Goal: Book appointment/travel/reservation

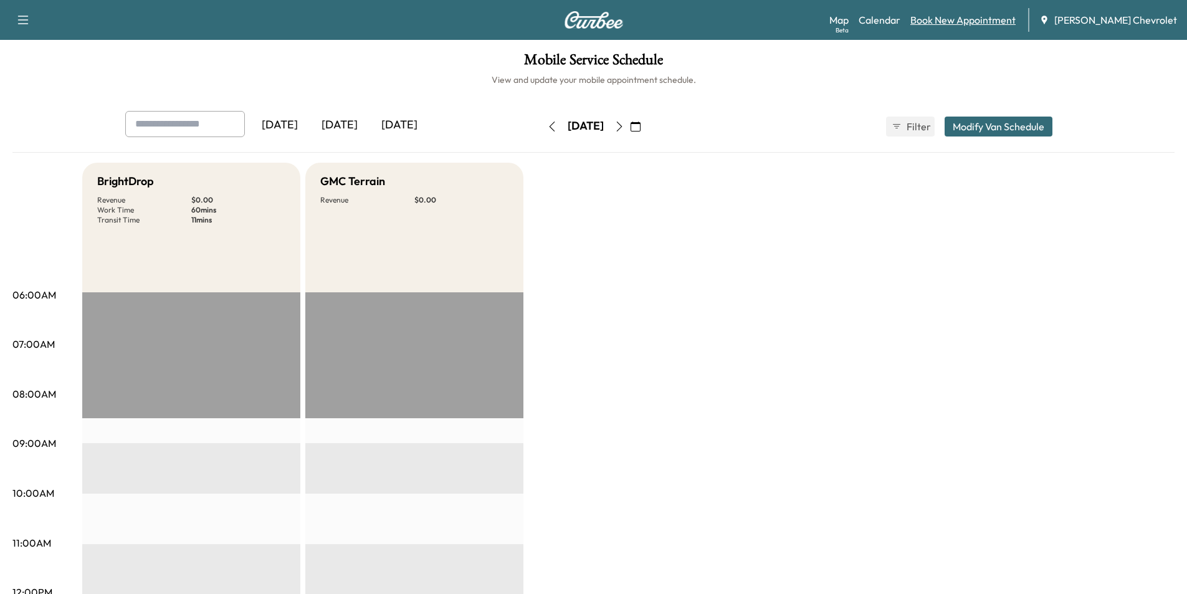
click at [968, 22] on link "Book New Appointment" at bounding box center [963, 19] width 105 height 15
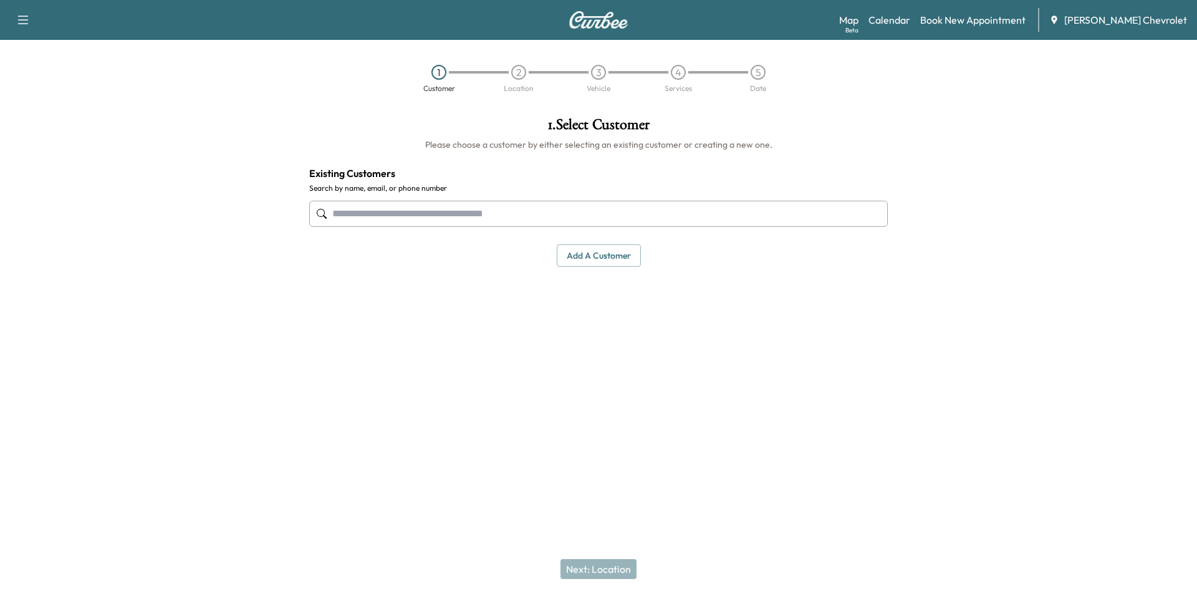
click at [489, 214] on input "text" at bounding box center [598, 214] width 578 height 26
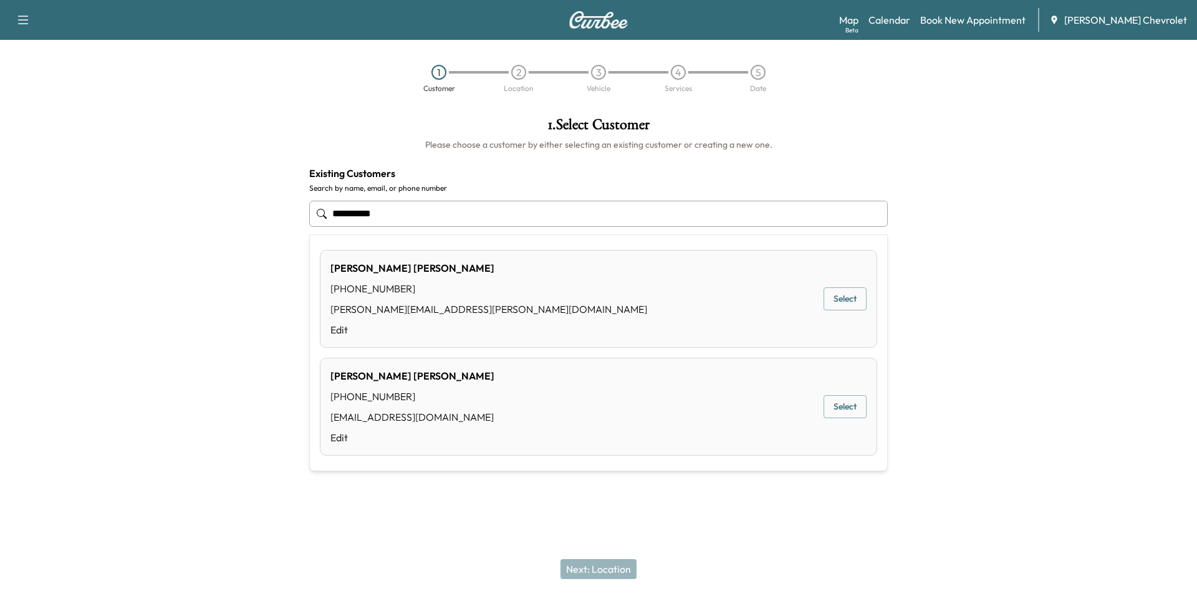
click at [838, 405] on button "Select" at bounding box center [844, 406] width 43 height 23
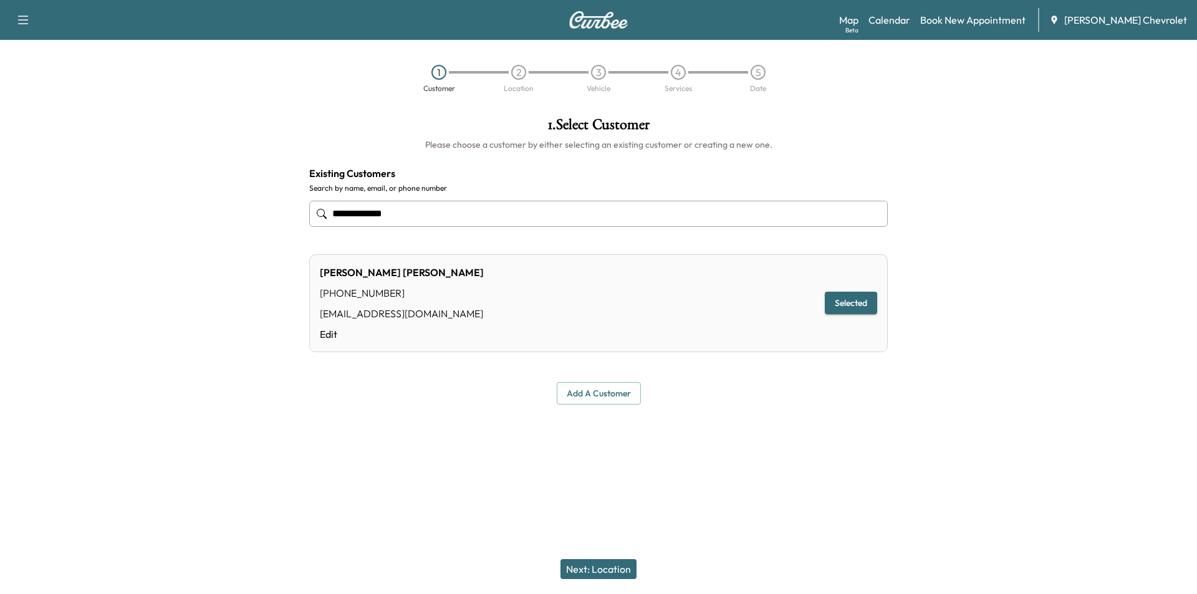
type input "**********"
click at [603, 565] on button "Next: Location" at bounding box center [598, 569] width 76 height 20
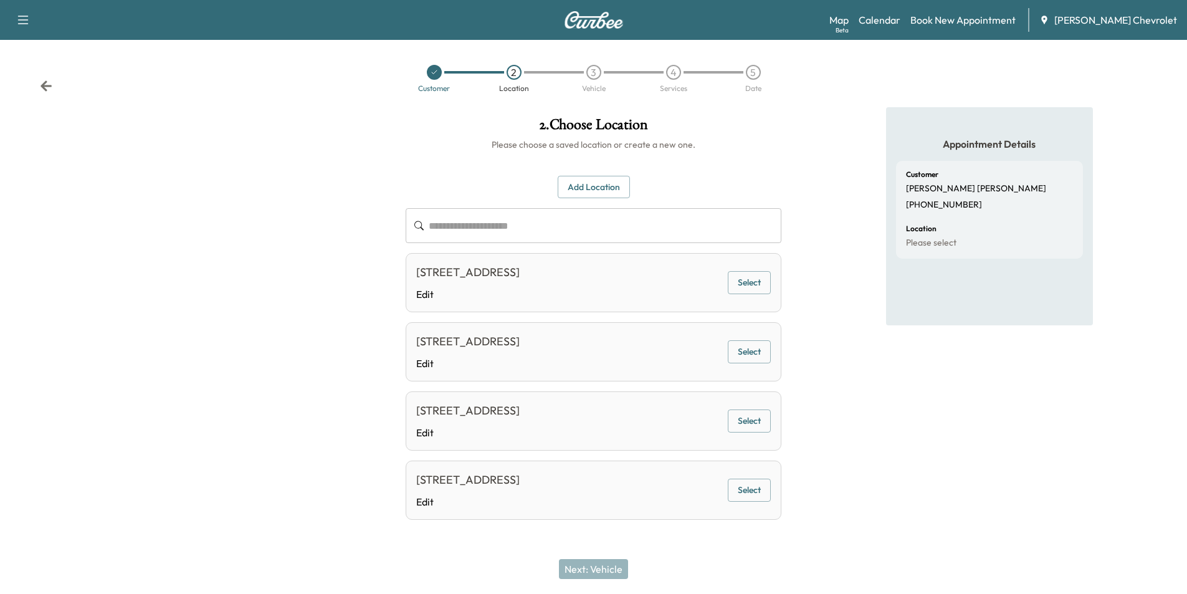
click at [591, 191] on button "Add Location" at bounding box center [594, 187] width 72 height 23
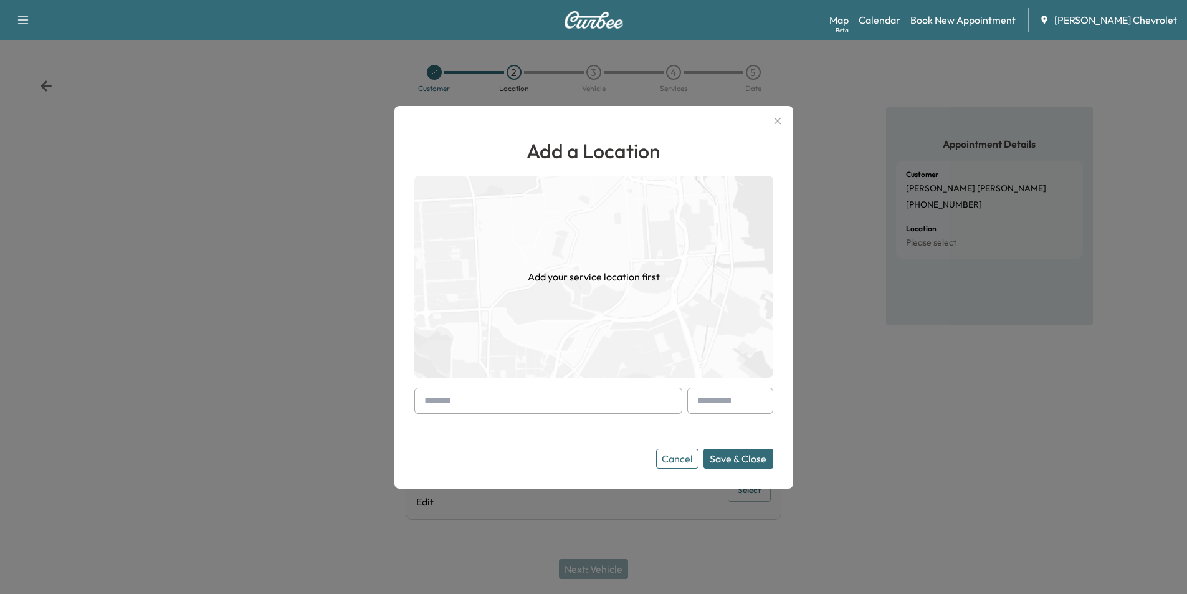
click at [545, 396] on input "text" at bounding box center [548, 401] width 268 height 26
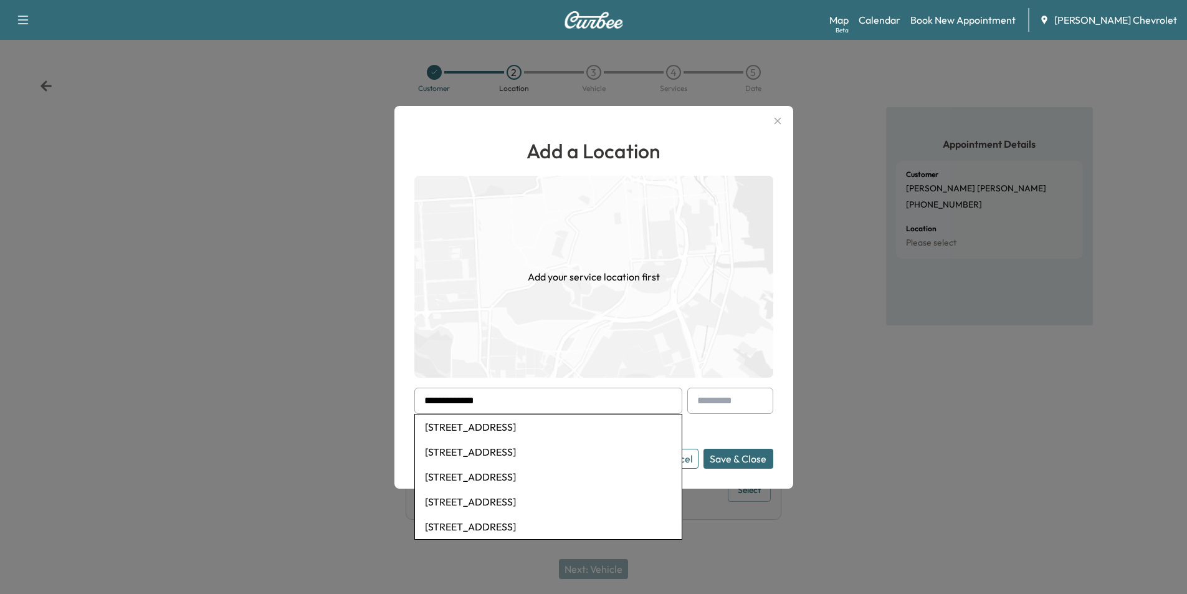
click at [574, 428] on li "2502 Burlington Pike, Burlington, KY, USA" at bounding box center [548, 426] width 267 height 25
type input "**********"
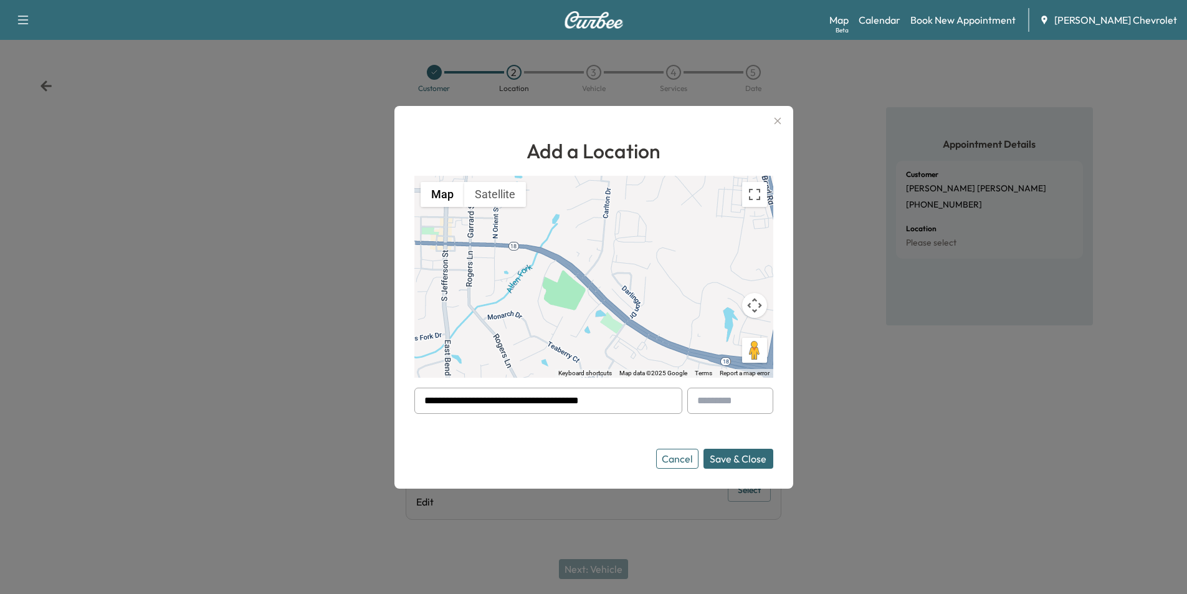
click at [746, 462] on button "Save & Close" at bounding box center [739, 459] width 70 height 20
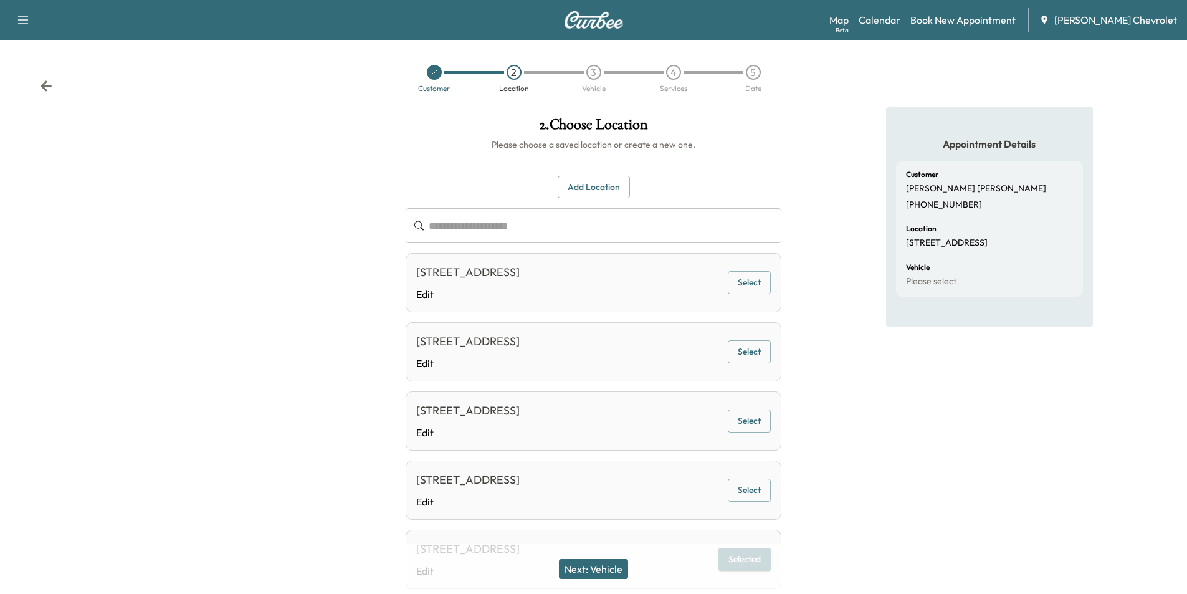
click at [593, 567] on button "Next: Vehicle" at bounding box center [593, 569] width 69 height 20
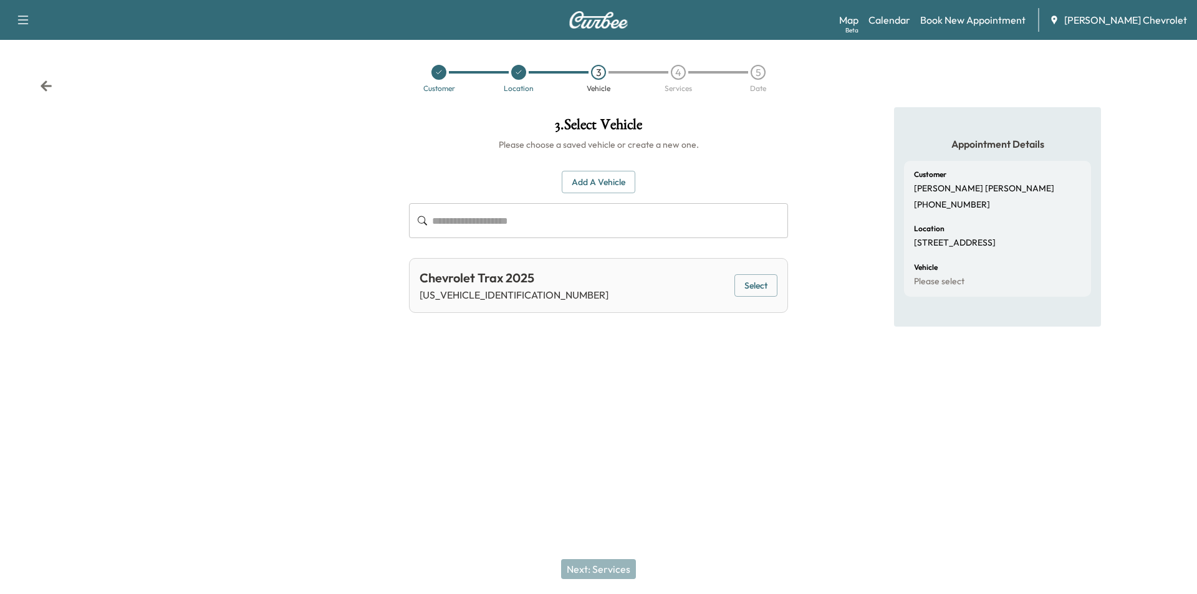
click at [772, 285] on button "Select" at bounding box center [755, 285] width 43 height 23
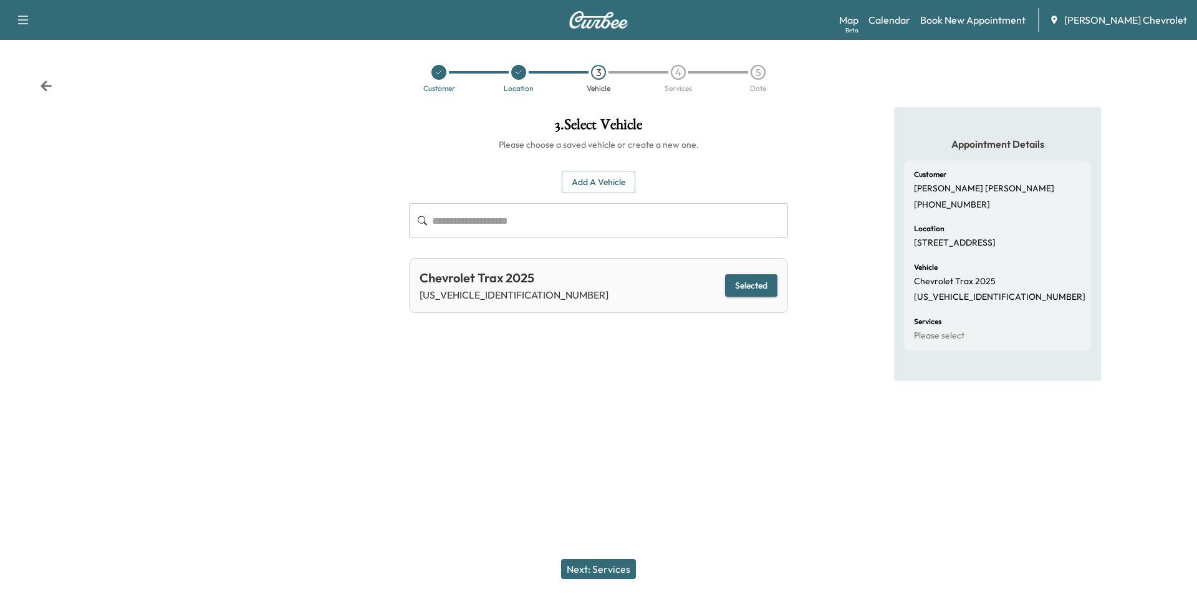
click at [618, 569] on button "Next: Services" at bounding box center [598, 569] width 75 height 20
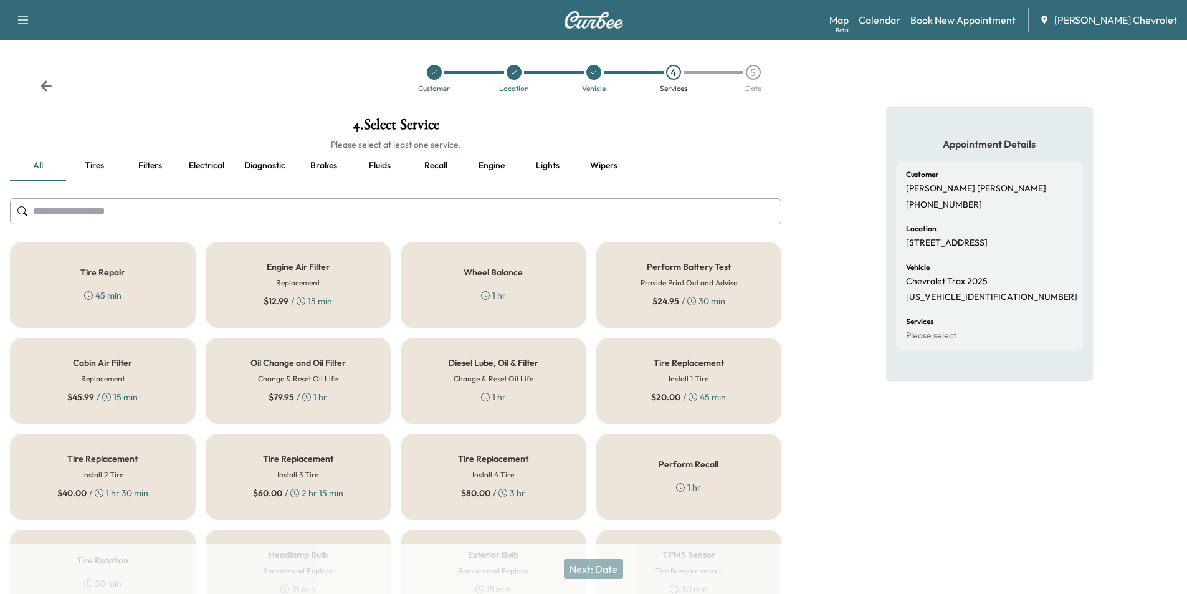
click at [337, 385] on div "Oil Change and Oil Filter Change & Reset Oil Life $ 79.95 / 1 hr" at bounding box center [299, 381] width 186 height 86
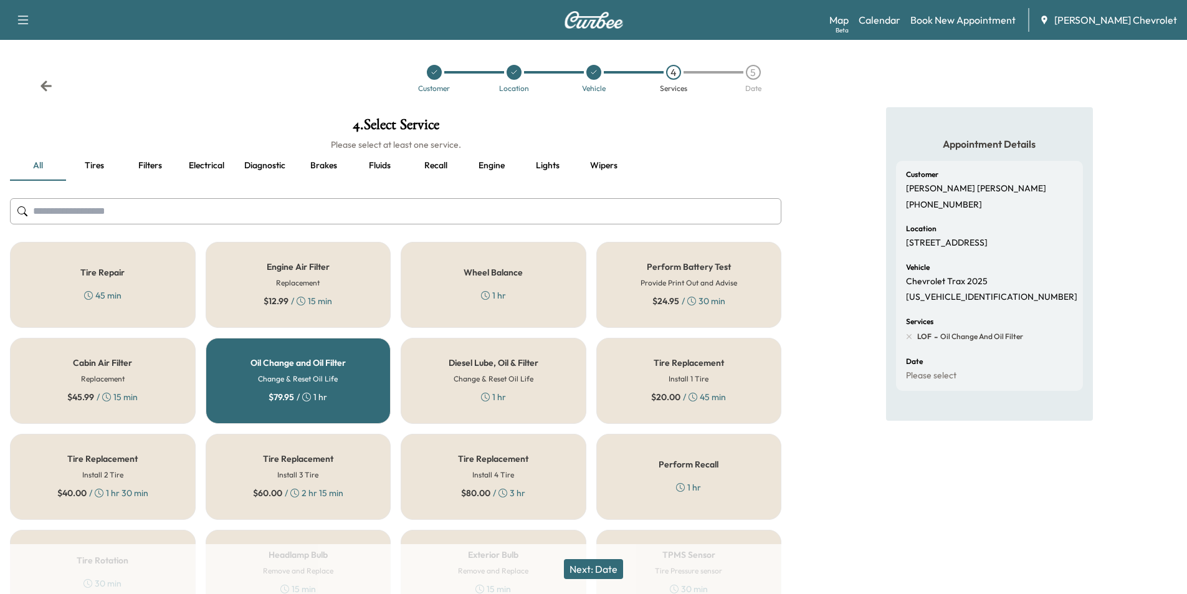
click at [592, 570] on button "Next: Date" at bounding box center [593, 569] width 59 height 20
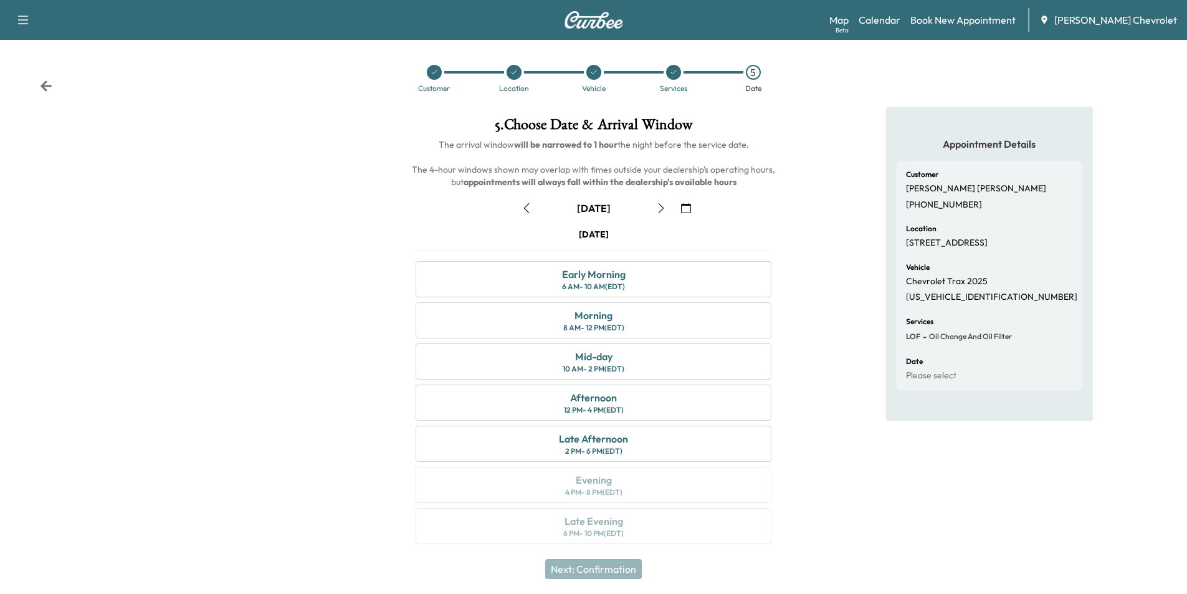
click at [656, 214] on button "button" at bounding box center [661, 208] width 21 height 20
click at [659, 213] on icon "button" at bounding box center [661, 208] width 10 height 10
click at [529, 214] on button "button" at bounding box center [526, 208] width 21 height 20
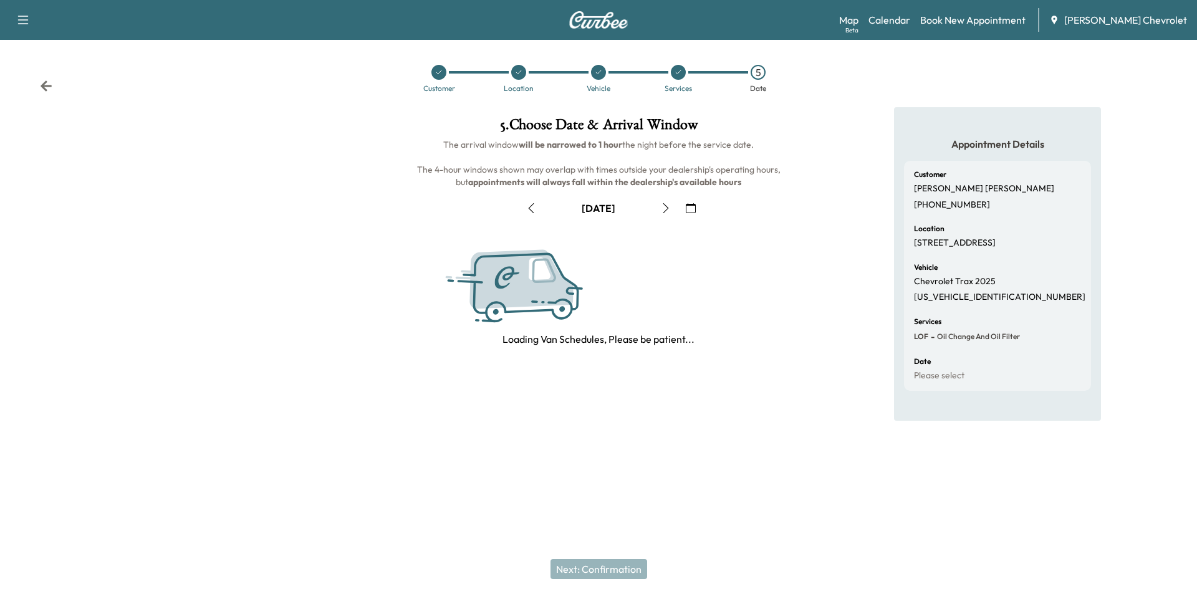
click at [666, 210] on button "button" at bounding box center [665, 208] width 21 height 20
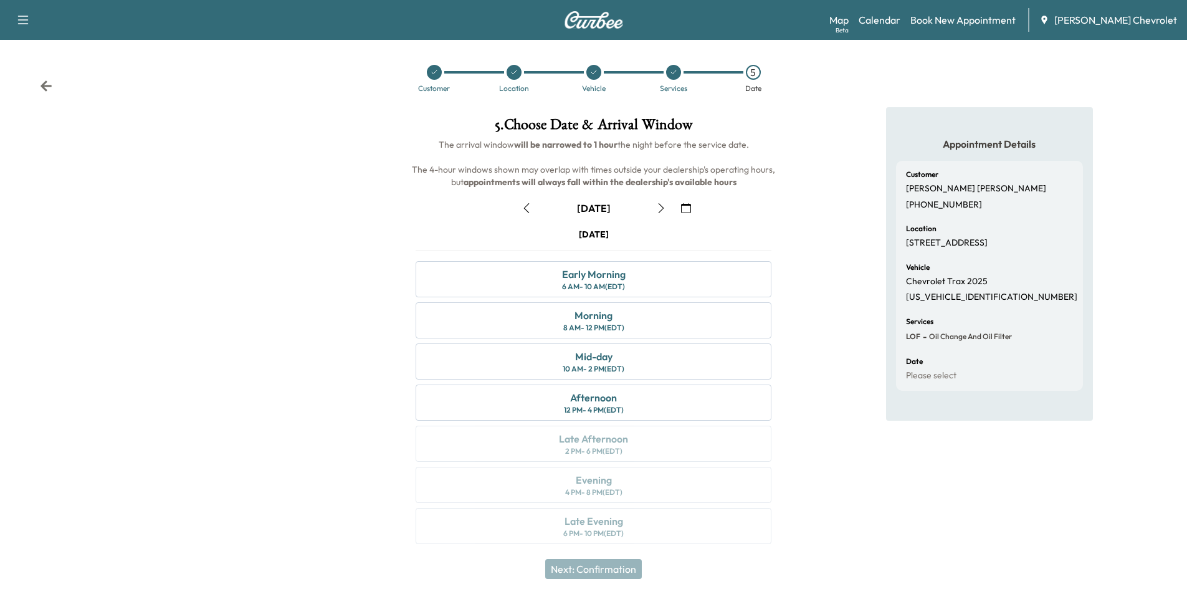
click at [666, 209] on button "button" at bounding box center [661, 208] width 21 height 20
click at [661, 211] on icon "button" at bounding box center [661, 208] width 10 height 10
click at [661, 203] on icon "button" at bounding box center [661, 208] width 10 height 10
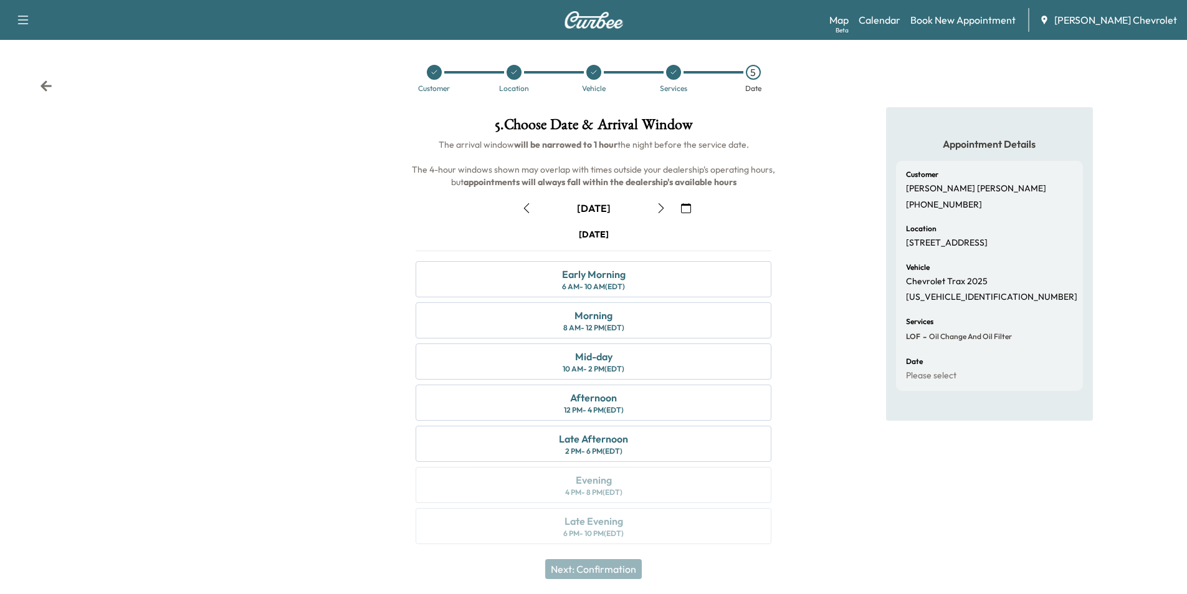
click at [667, 211] on button "button" at bounding box center [661, 208] width 21 height 20
click at [664, 212] on icon "button" at bounding box center [661, 208] width 10 height 10
click at [531, 210] on icon "button" at bounding box center [527, 208] width 10 height 10
click at [527, 210] on icon "button" at bounding box center [527, 208] width 10 height 10
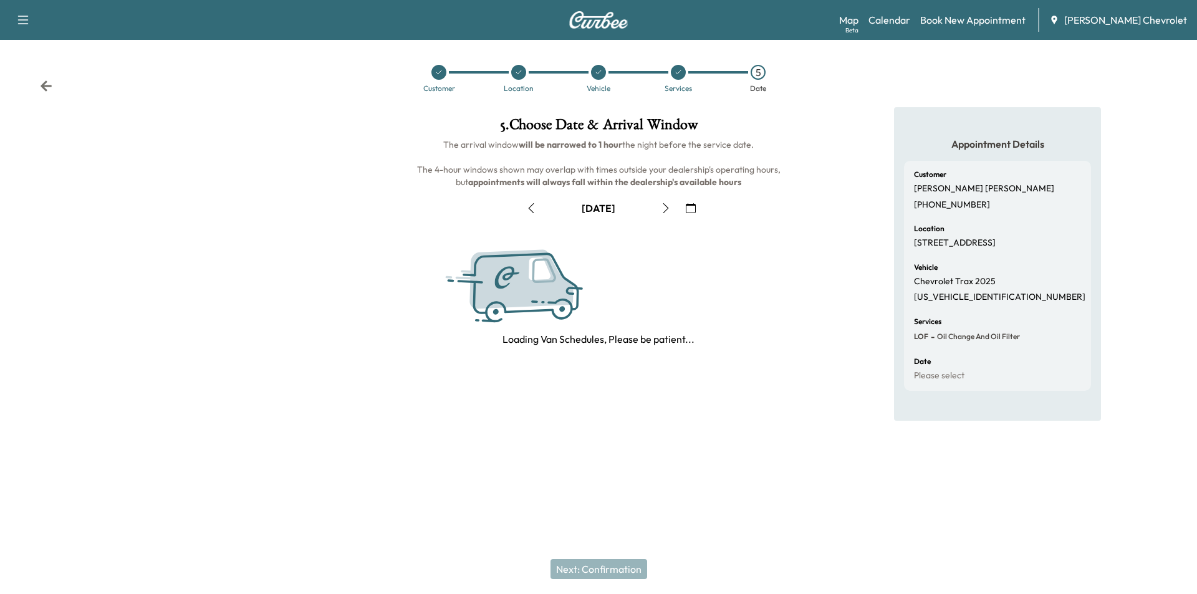
click at [527, 212] on icon "button" at bounding box center [531, 208] width 10 height 10
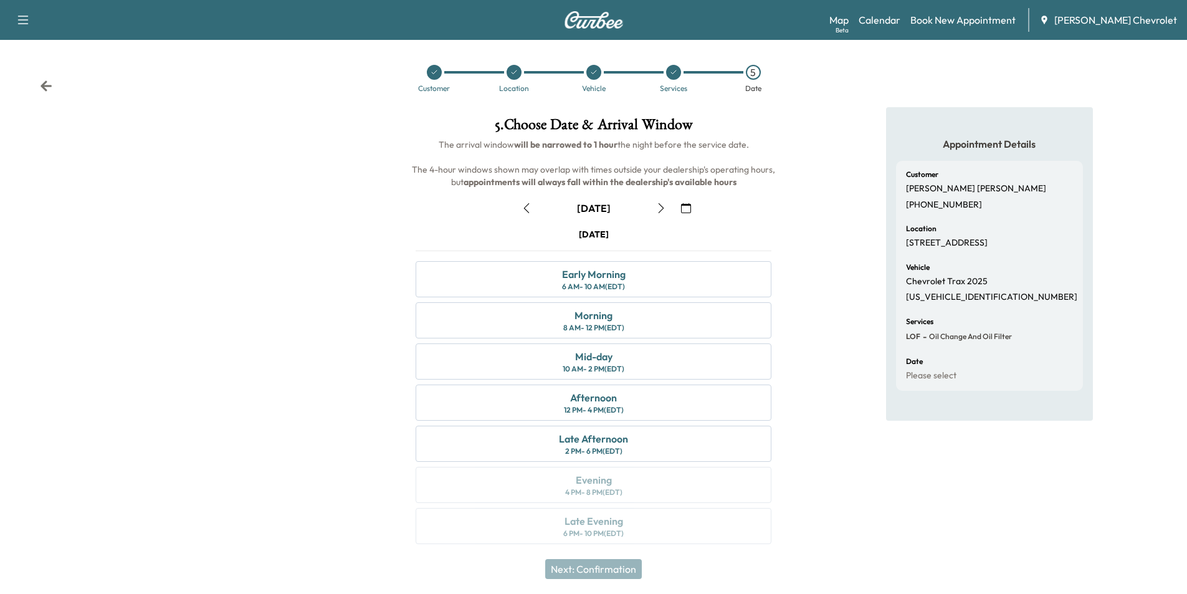
click at [530, 204] on icon "button" at bounding box center [527, 208] width 10 height 10
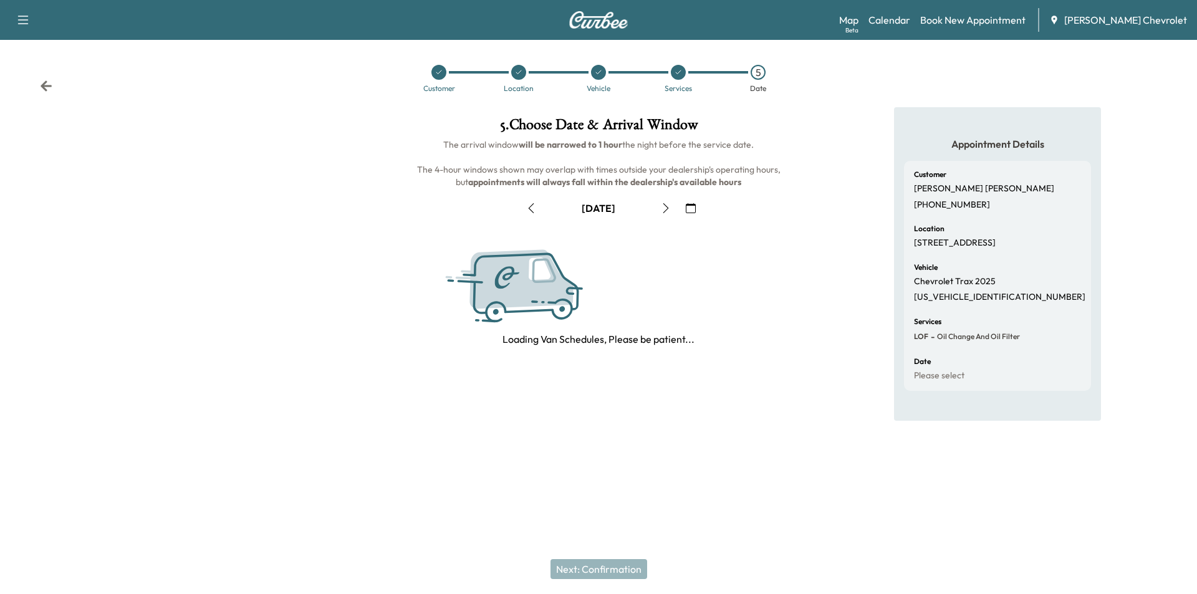
click at [528, 205] on icon "button" at bounding box center [531, 208] width 10 height 10
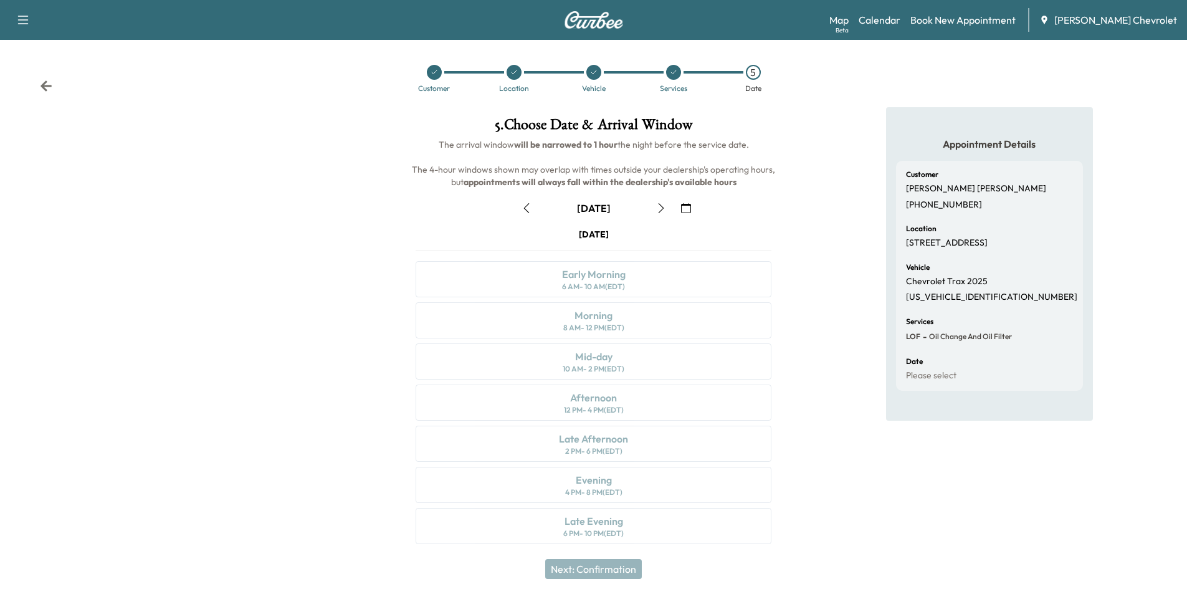
click at [661, 207] on icon "button" at bounding box center [661, 208] width 10 height 10
click at [528, 206] on icon "button" at bounding box center [527, 208] width 10 height 10
click at [517, 79] on div at bounding box center [514, 72] width 15 height 15
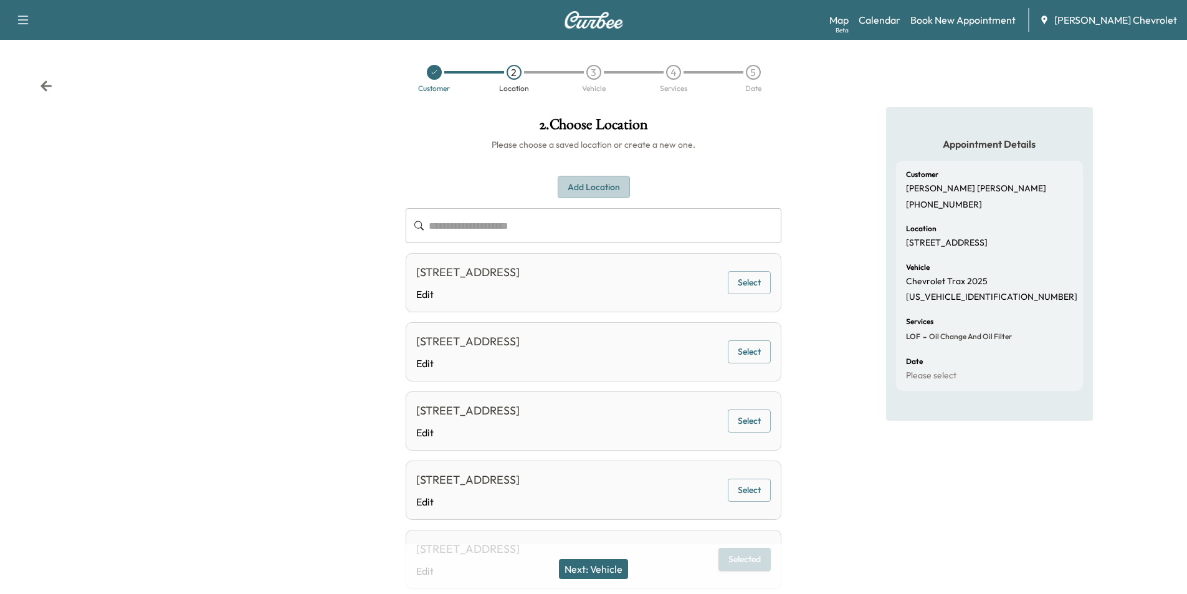
click at [612, 186] on button "Add Location" at bounding box center [594, 187] width 72 height 23
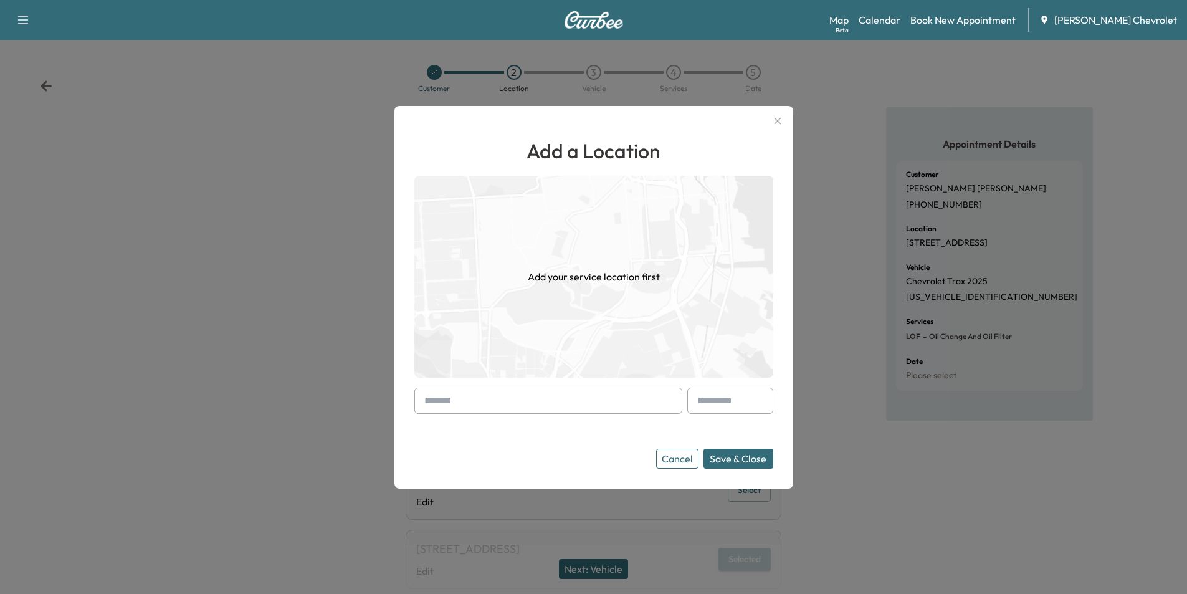
click at [547, 402] on input "text" at bounding box center [548, 401] width 268 height 26
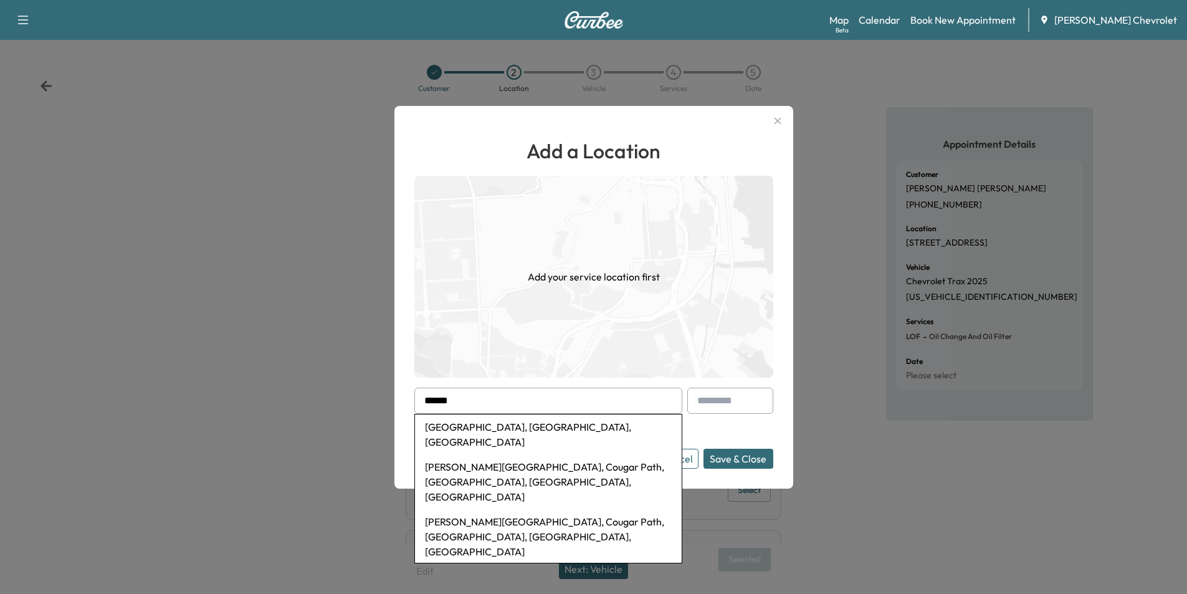
click at [562, 456] on li "Conner High School, Cougar Path, Hebron, KY, USA" at bounding box center [548, 481] width 267 height 55
type input "**********"
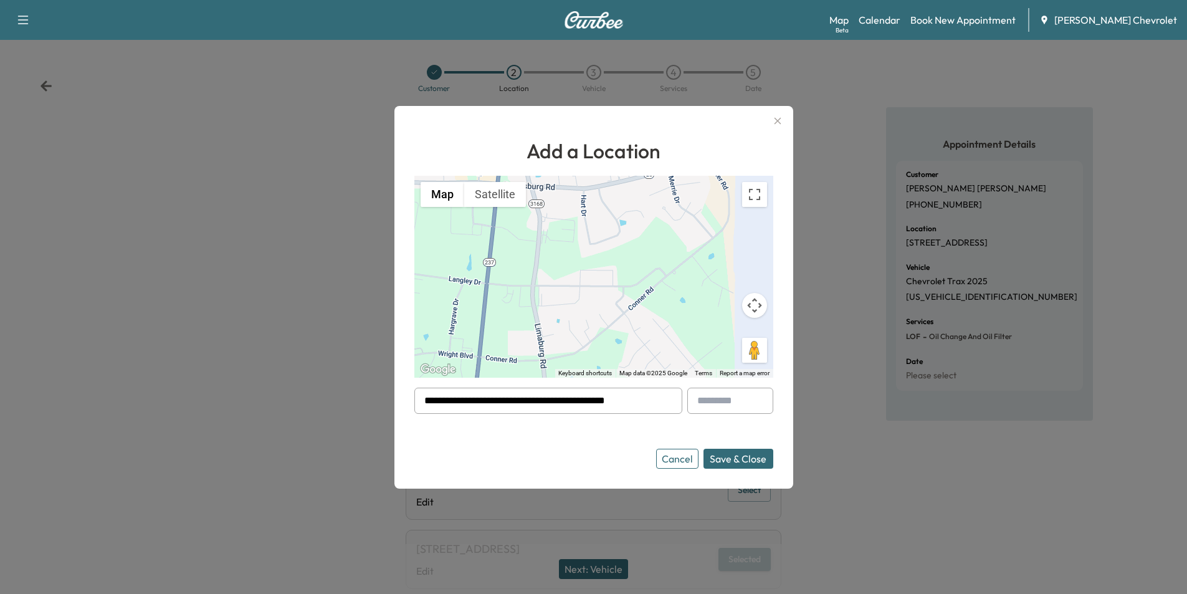
click at [732, 462] on button "Save & Close" at bounding box center [739, 459] width 70 height 20
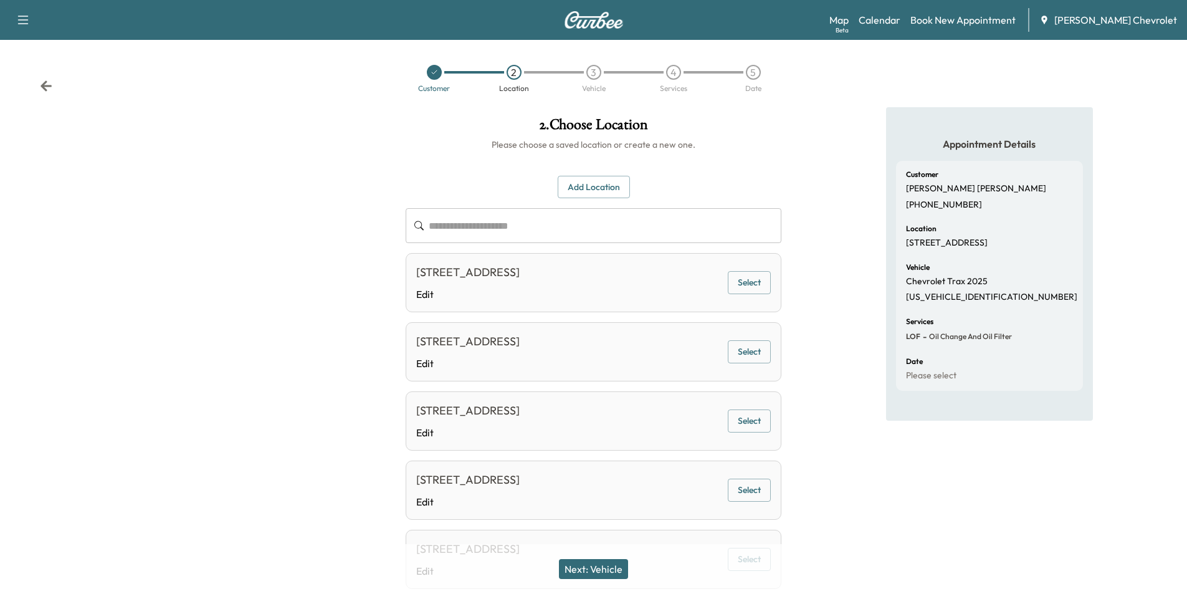
click at [621, 570] on button "Next: Vehicle" at bounding box center [593, 569] width 69 height 20
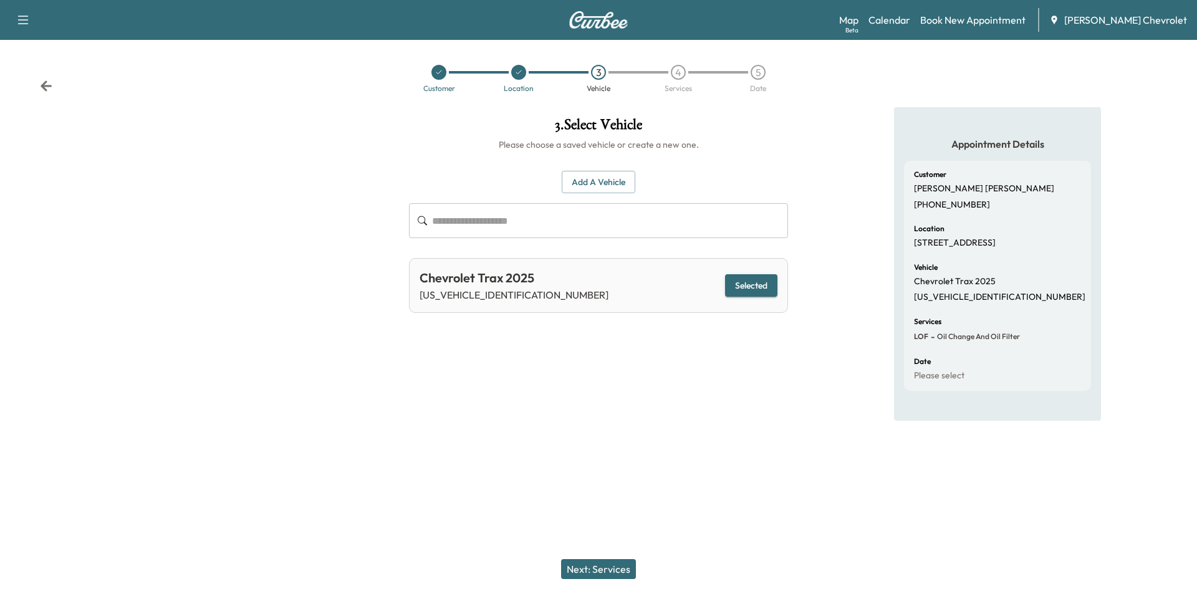
click at [618, 572] on button "Next: Services" at bounding box center [598, 569] width 75 height 20
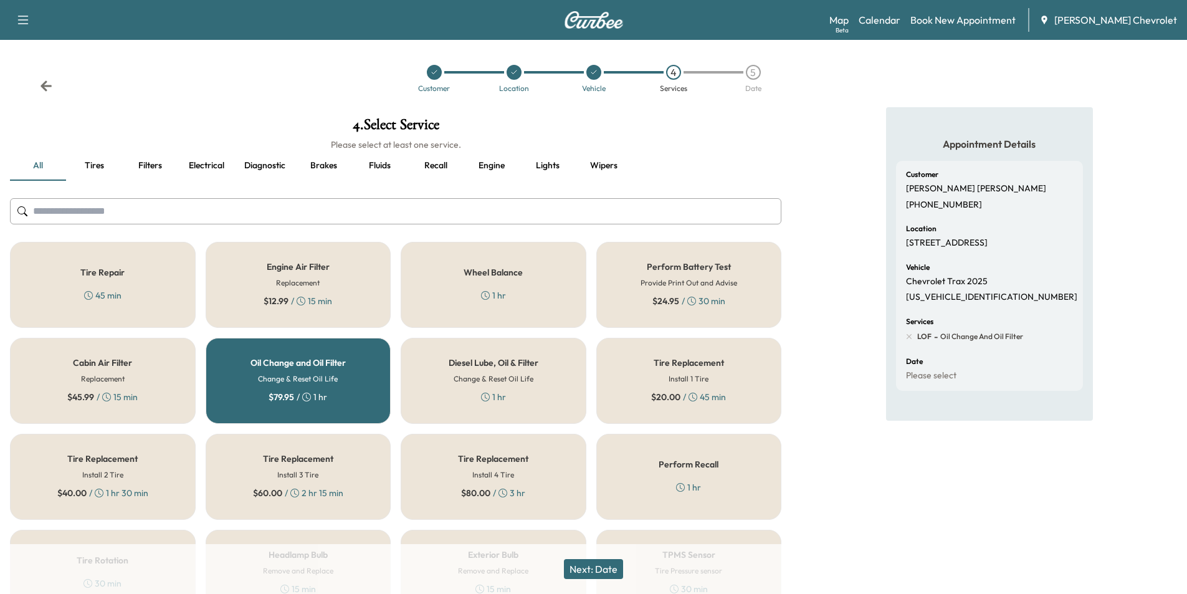
click at [613, 572] on button "Next: Date" at bounding box center [593, 569] width 59 height 20
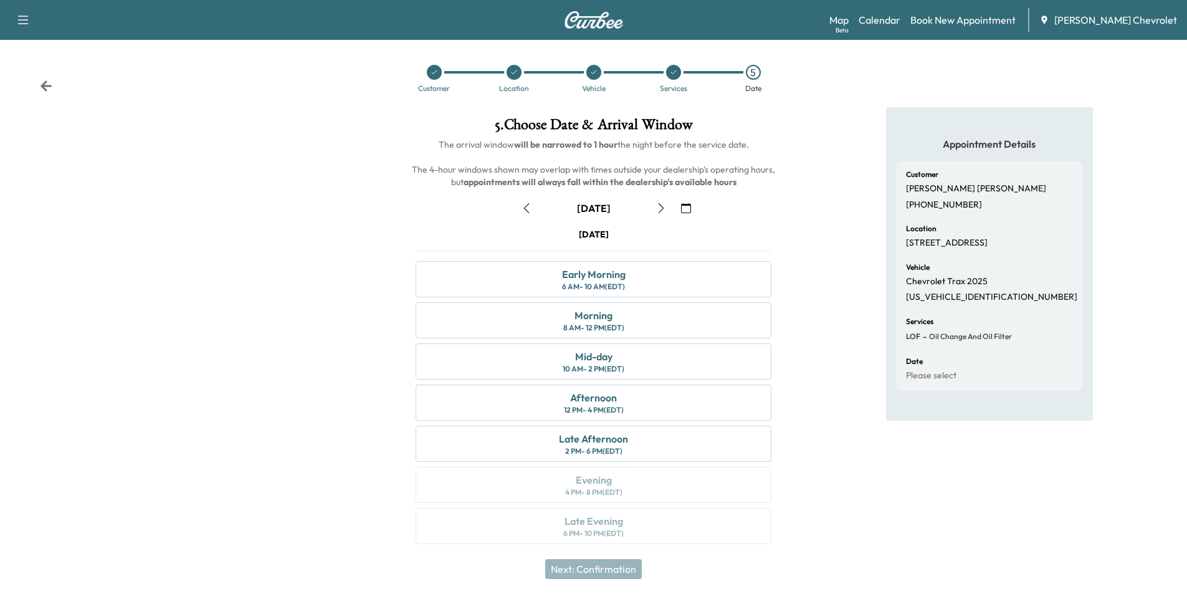
click at [525, 207] on icon "button" at bounding box center [527, 208] width 6 height 10
click at [668, 211] on button "button" at bounding box center [661, 208] width 21 height 20
click at [661, 208] on icon "button" at bounding box center [661, 208] width 10 height 10
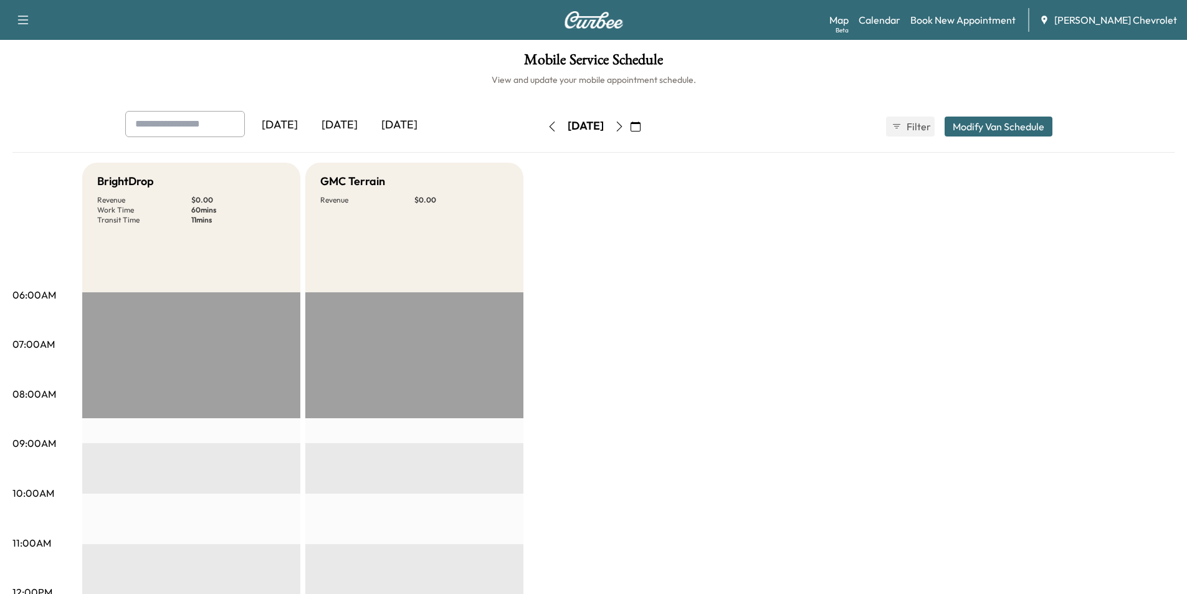
click at [344, 135] on div "[DATE]" at bounding box center [340, 125] width 60 height 29
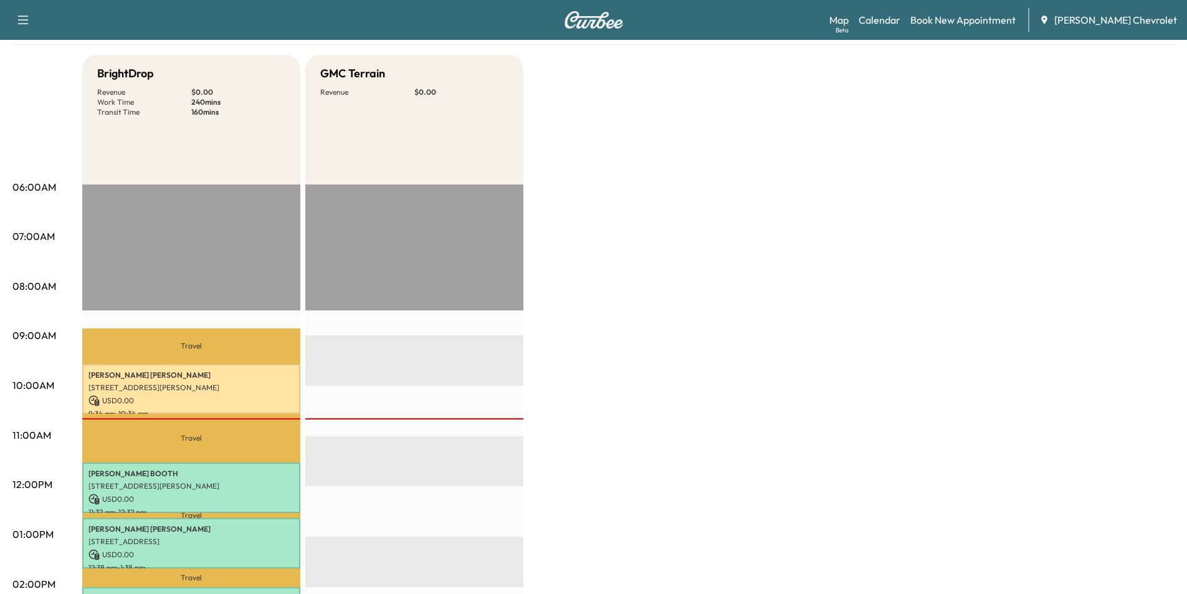
scroll to position [125, 0]
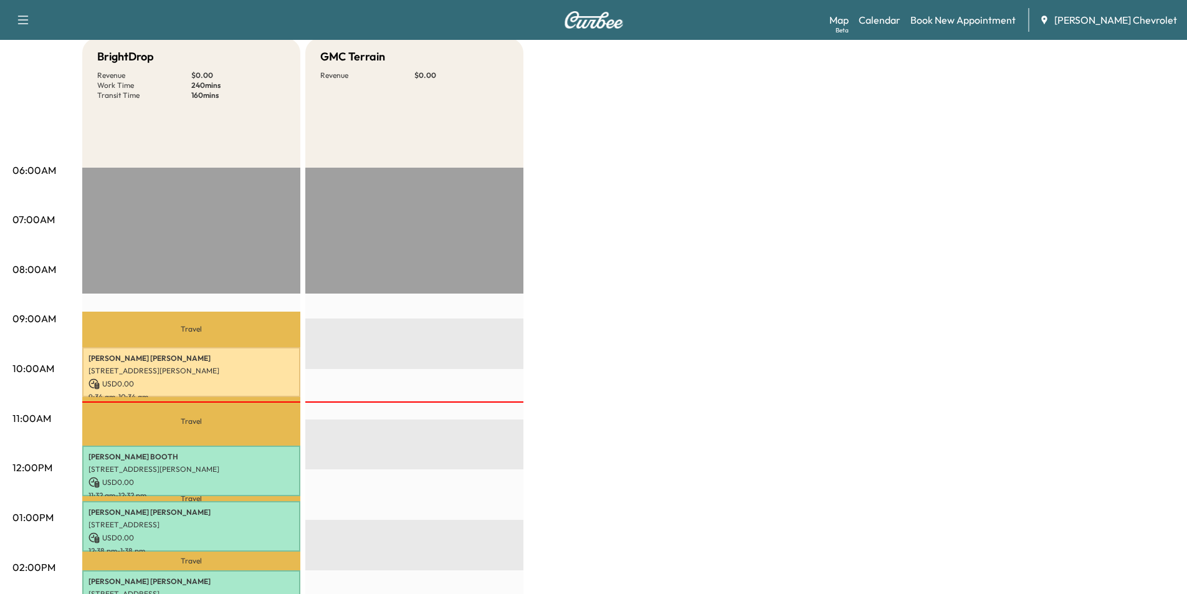
click at [322, 452] on div at bounding box center [414, 570] width 218 height 805
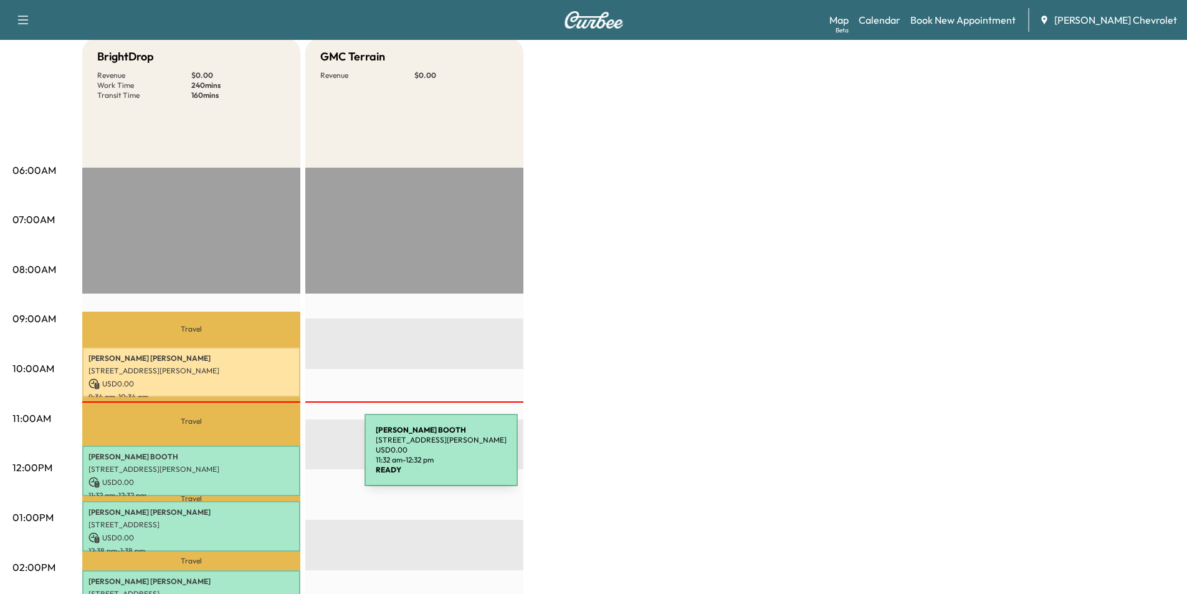
click at [263, 458] on p "[PERSON_NAME]" at bounding box center [192, 457] width 206 height 10
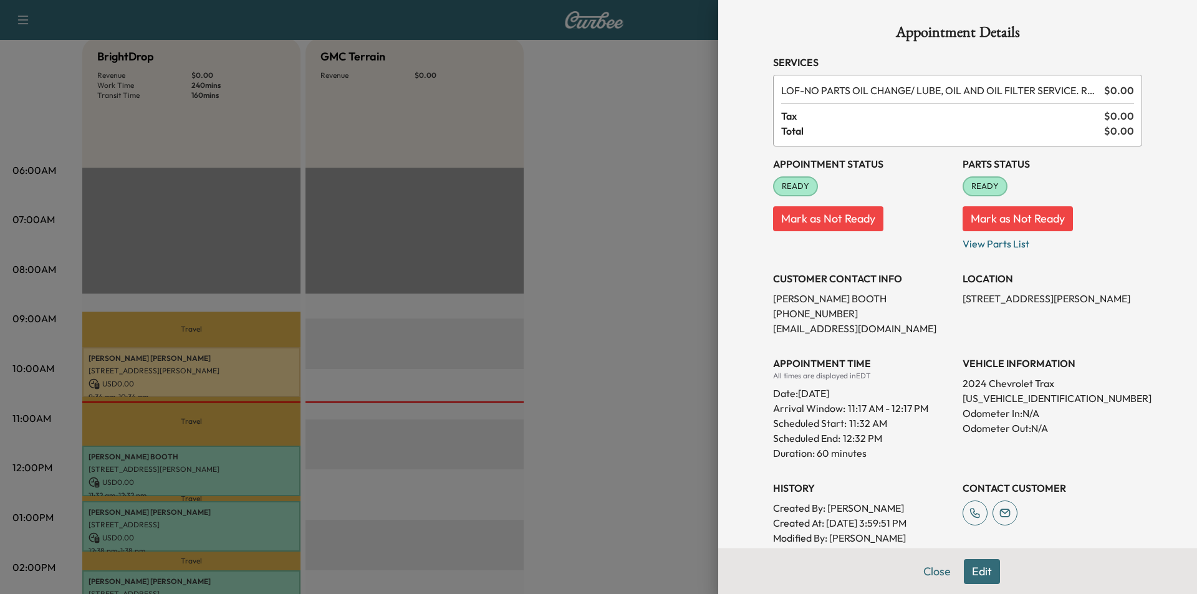
click at [557, 365] on div at bounding box center [598, 297] width 1197 height 594
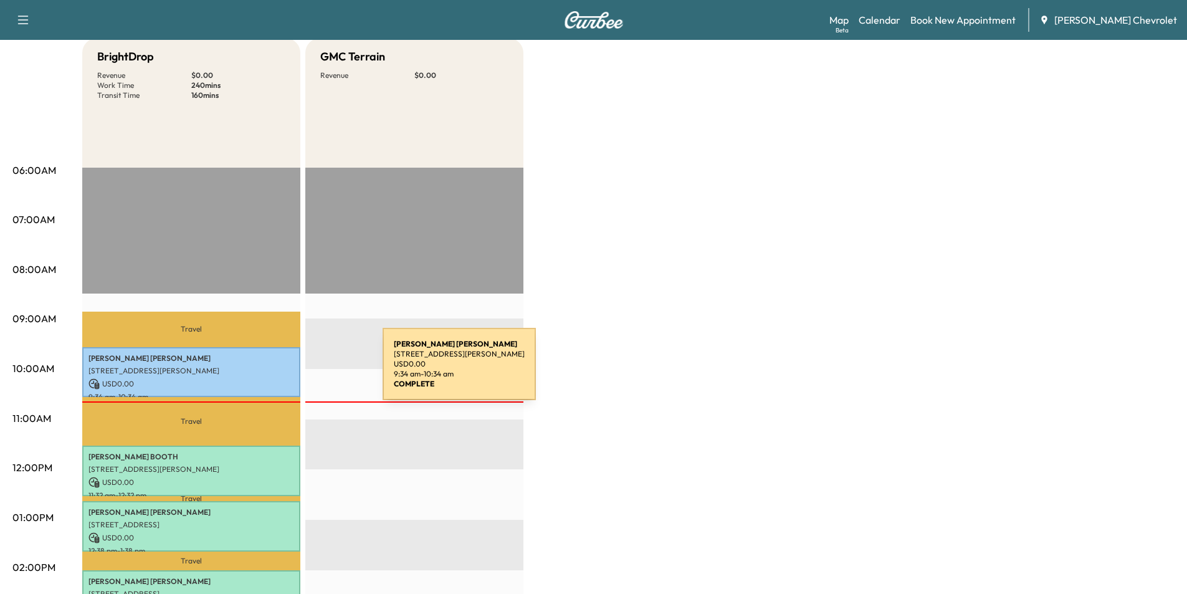
click at [288, 371] on p "[STREET_ADDRESS][PERSON_NAME]" at bounding box center [192, 371] width 206 height 10
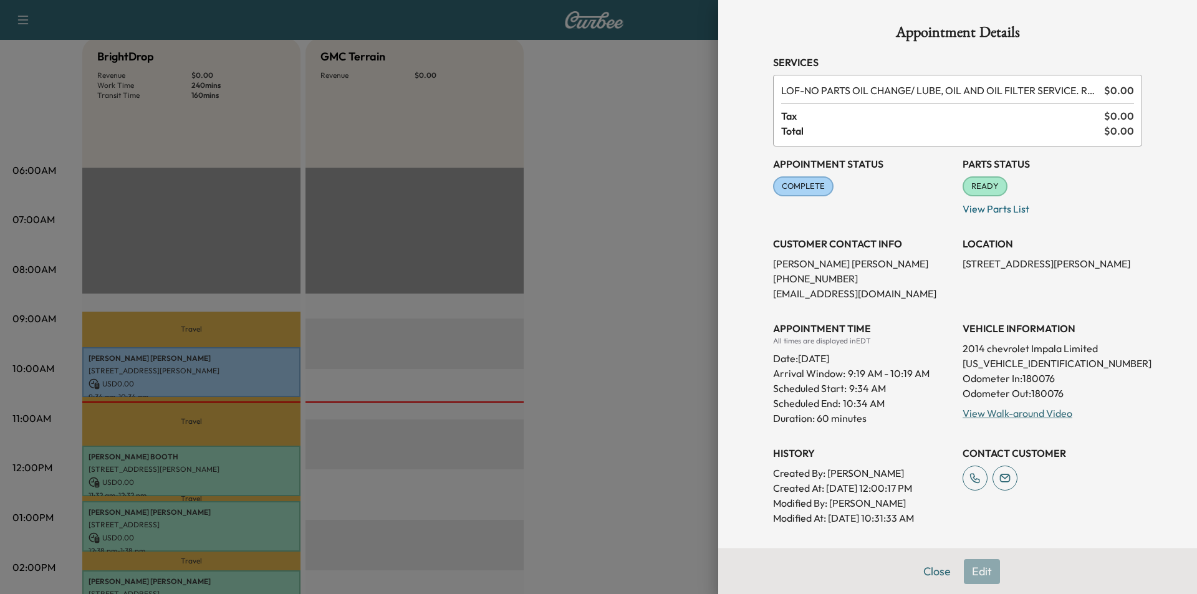
click at [600, 403] on div at bounding box center [598, 297] width 1197 height 594
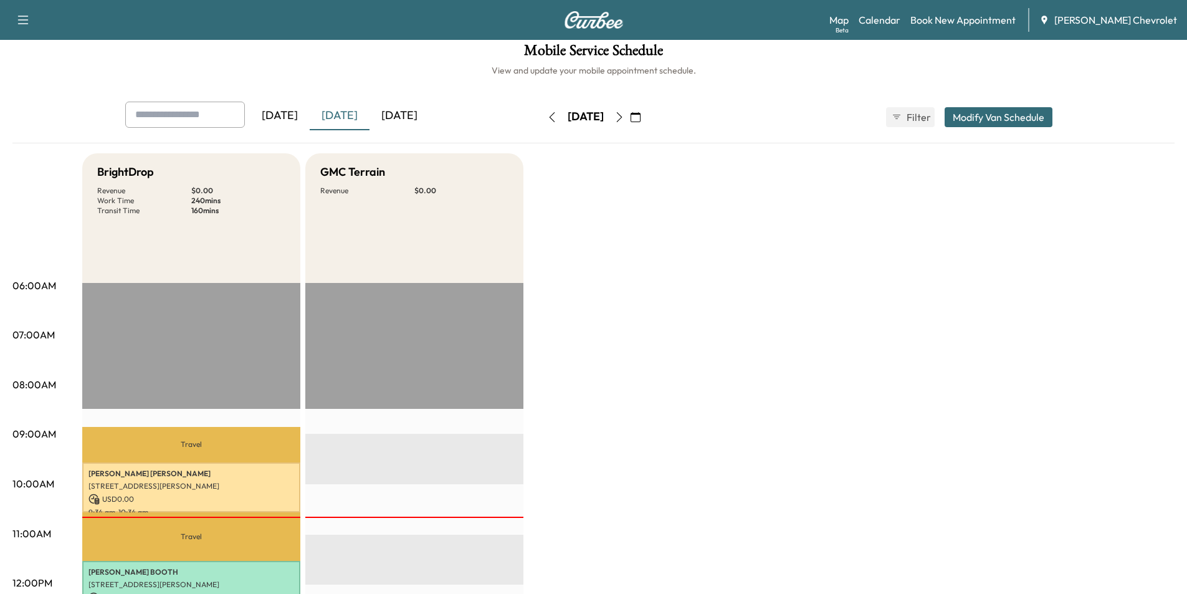
scroll to position [2, 0]
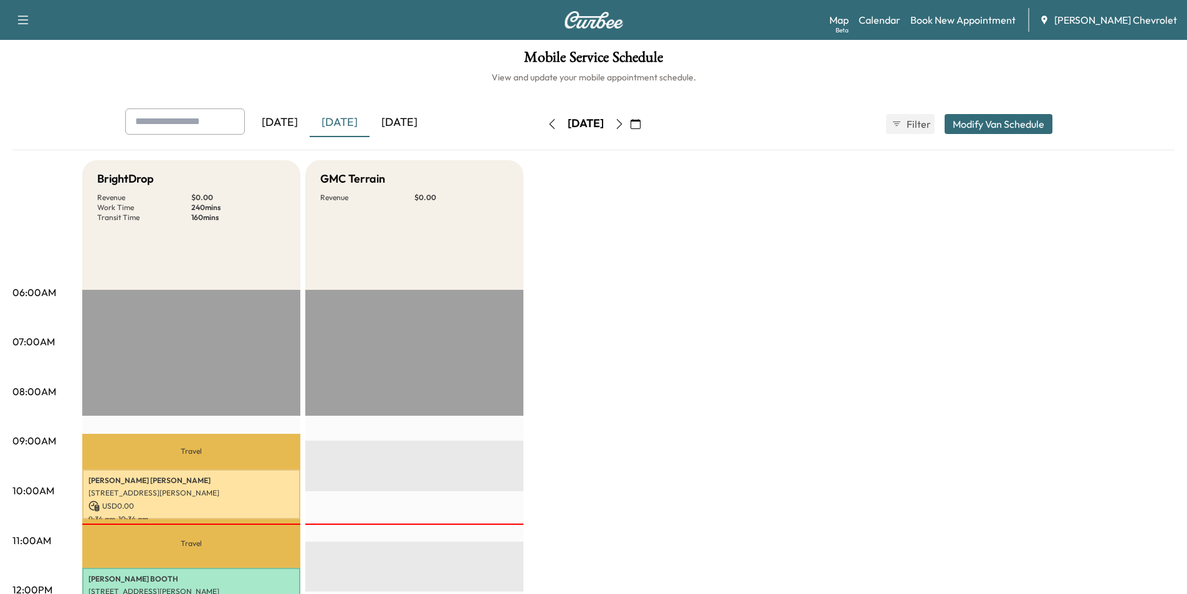
click at [625, 125] on icon "button" at bounding box center [620, 124] width 10 height 10
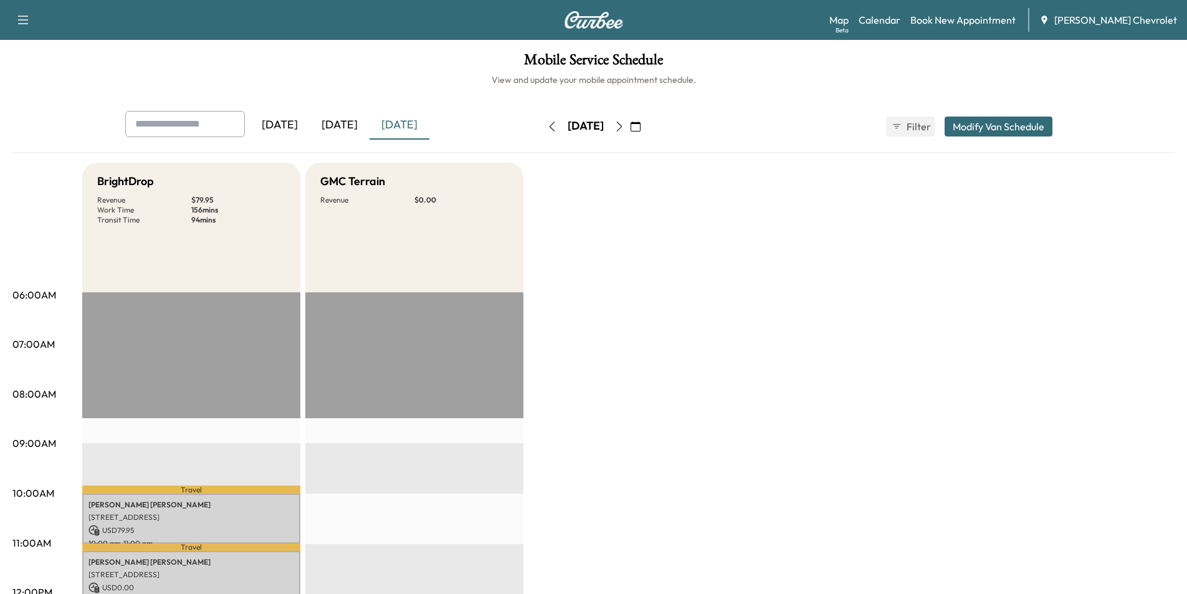
click at [625, 123] on icon "button" at bounding box center [620, 127] width 10 height 10
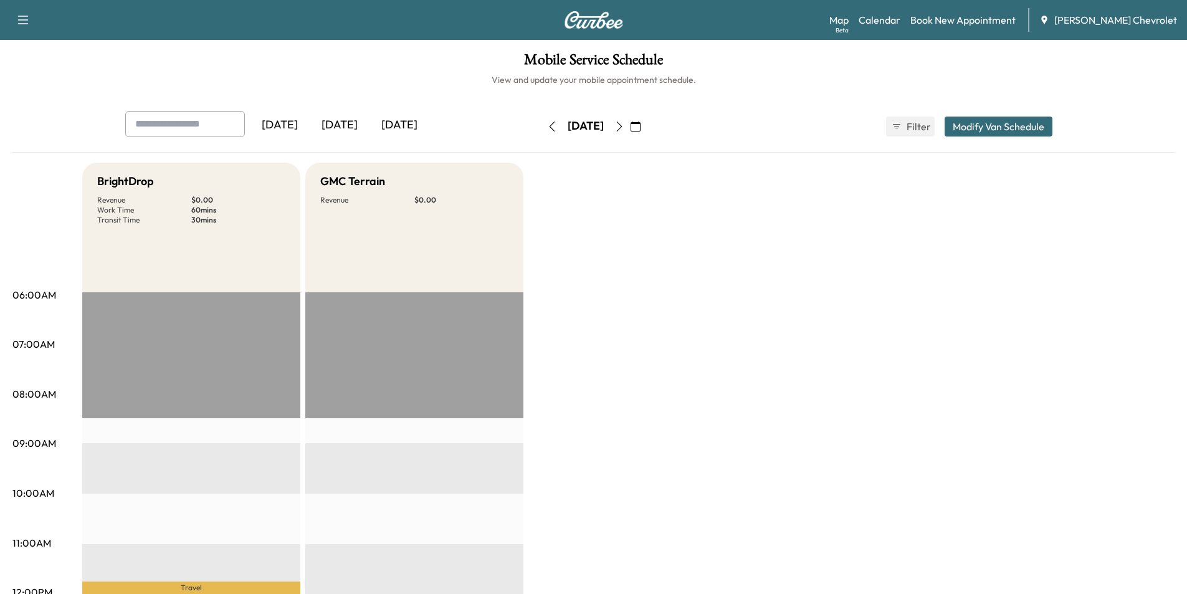
click at [625, 123] on icon "button" at bounding box center [620, 127] width 10 height 10
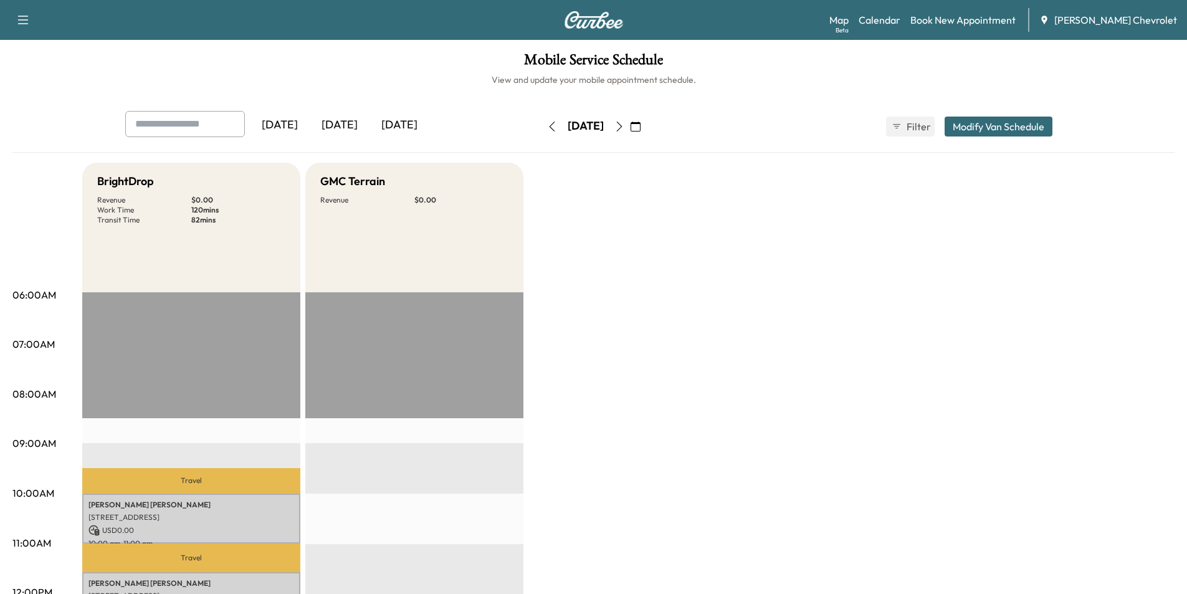
click at [630, 119] on button "button" at bounding box center [619, 127] width 21 height 20
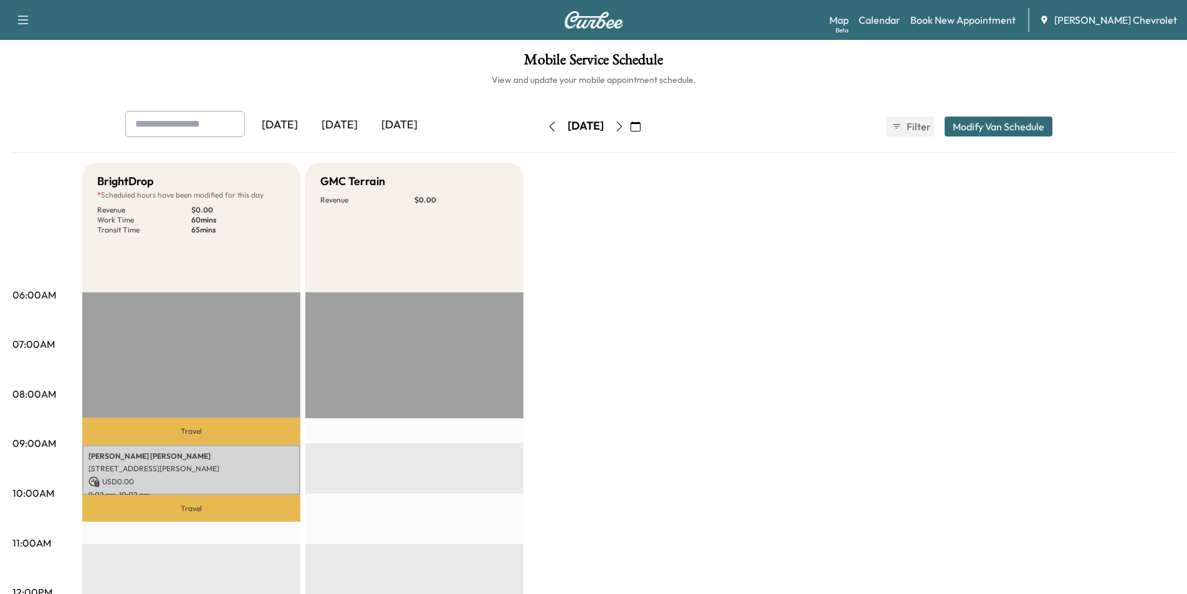
click at [547, 130] on icon "button" at bounding box center [552, 127] width 10 height 10
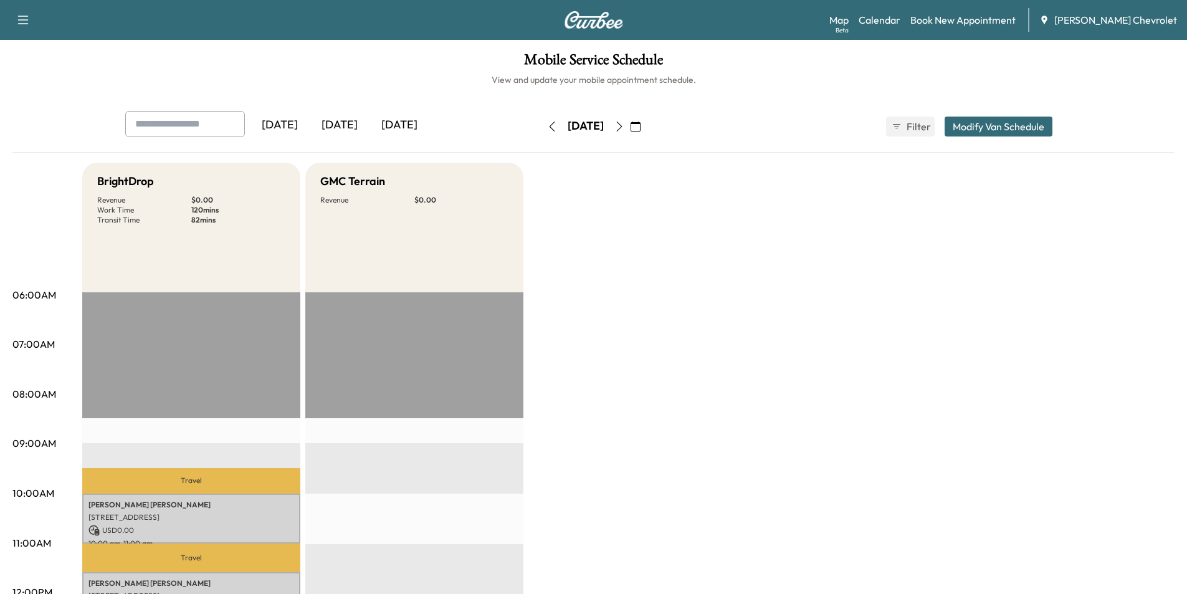
click at [542, 130] on button "button" at bounding box center [552, 127] width 21 height 20
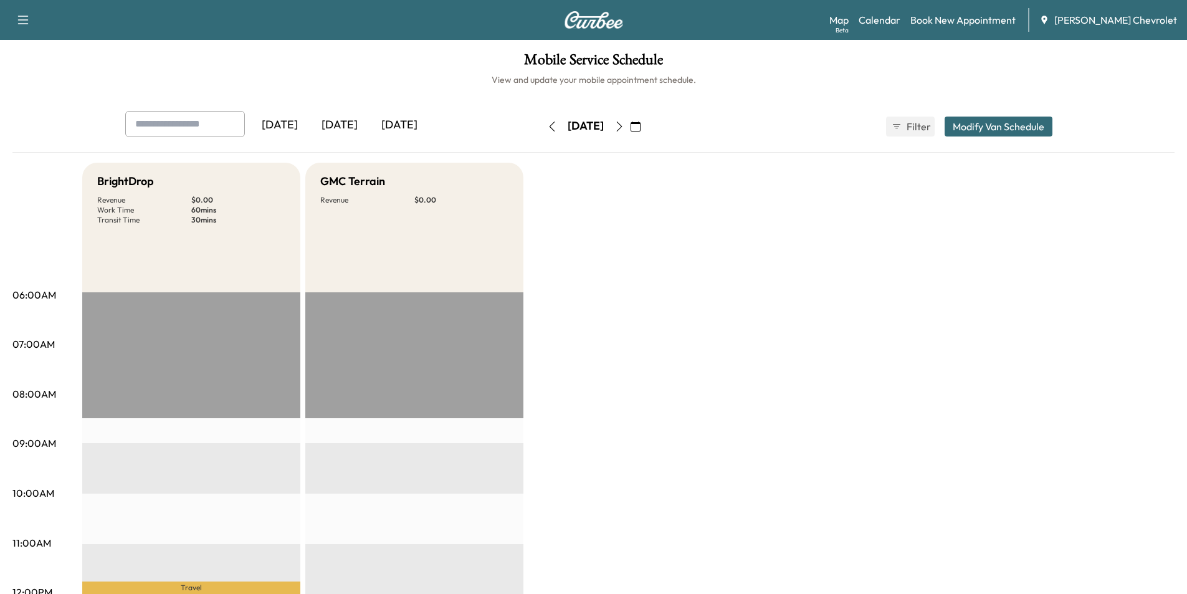
click at [625, 127] on icon "button" at bounding box center [620, 127] width 10 height 10
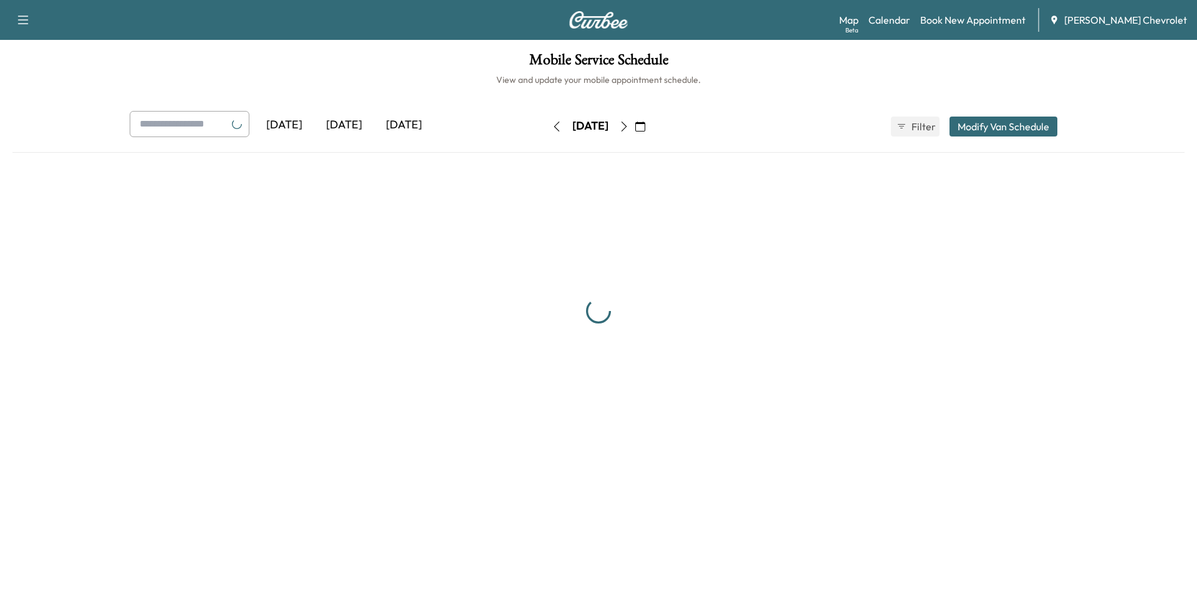
click at [629, 127] on icon "button" at bounding box center [624, 127] width 10 height 10
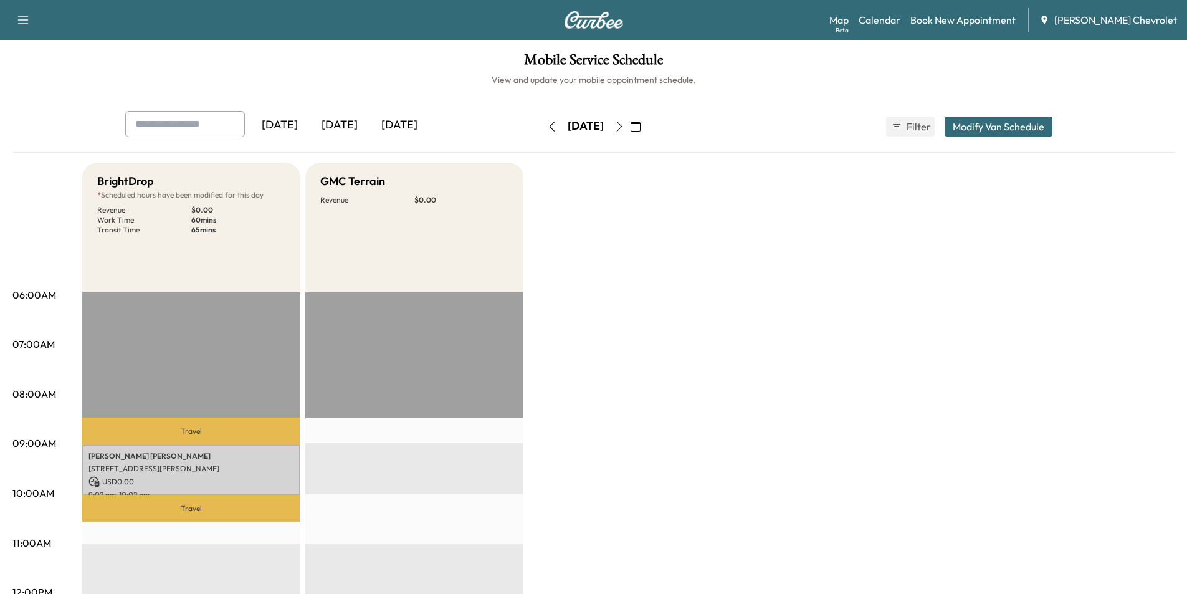
click at [547, 126] on icon "button" at bounding box center [552, 127] width 10 height 10
